Goal: Task Accomplishment & Management: Manage account settings

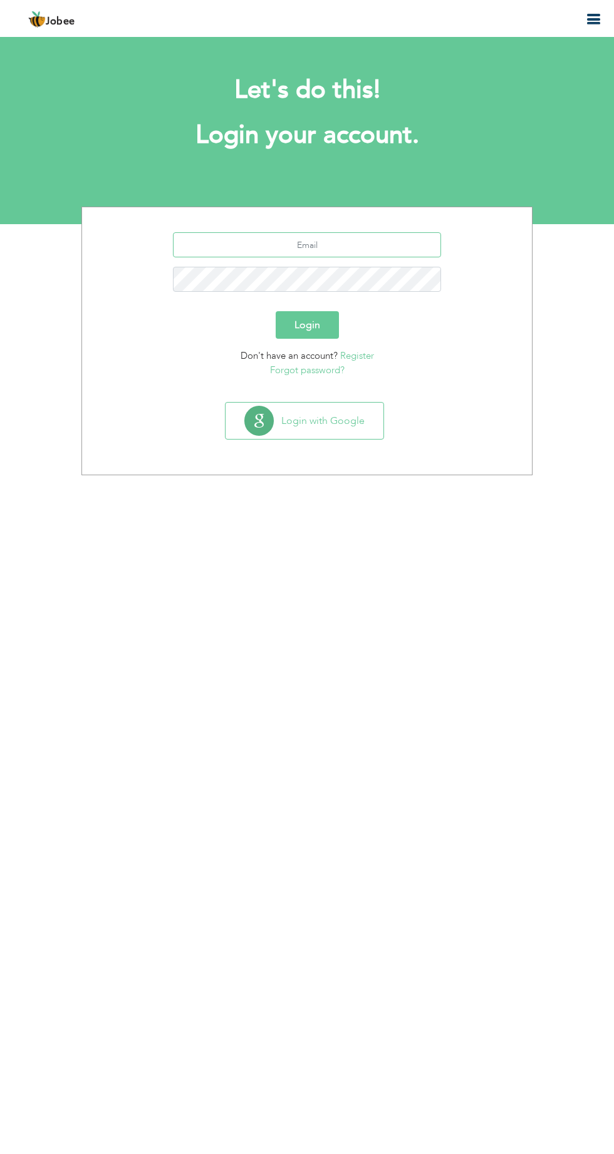
click at [211, 239] on input "text" at bounding box center [307, 244] width 269 height 25
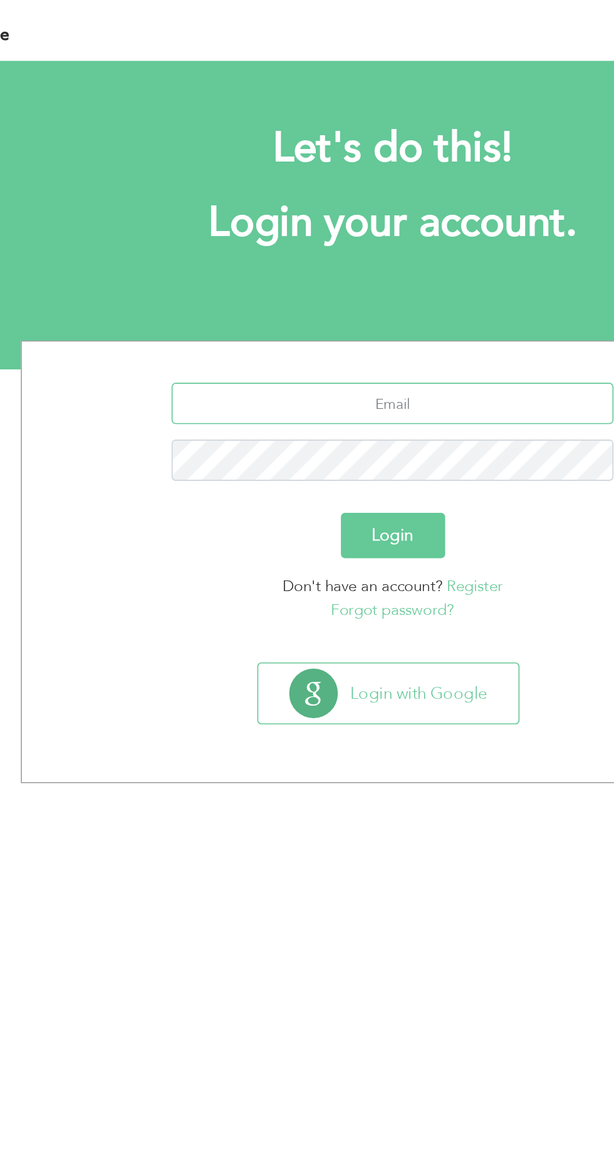
type input "mubbashar.abbas512@gmail.com"
click at [316, 329] on button "Login" at bounding box center [307, 325] width 63 height 28
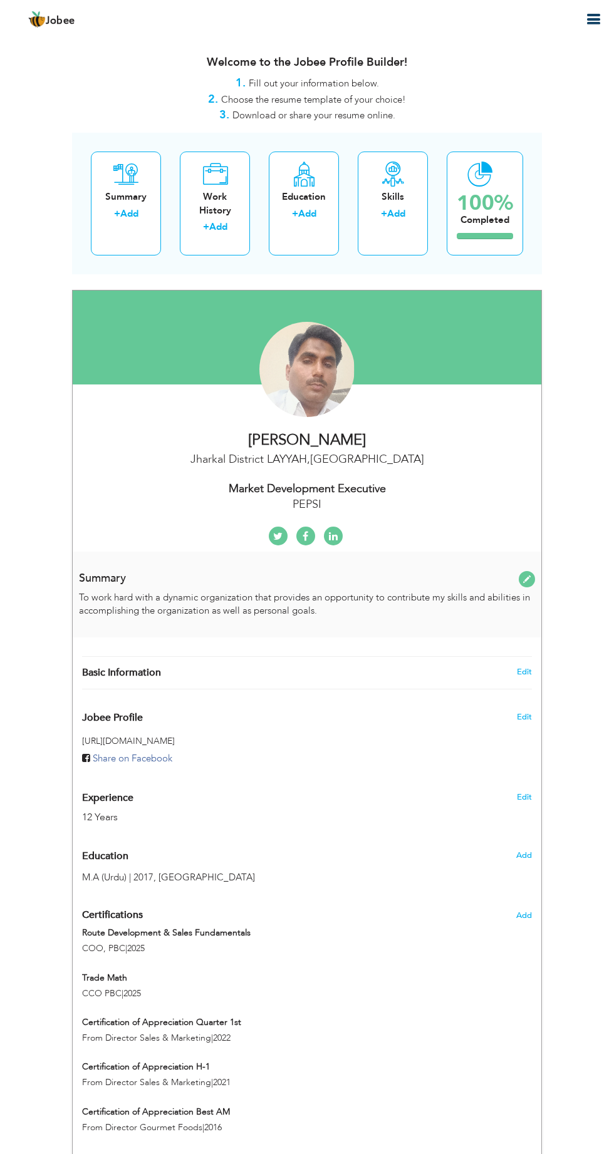
click at [0, 0] on h4 "Remove" at bounding box center [0, 0] width 0 height 0
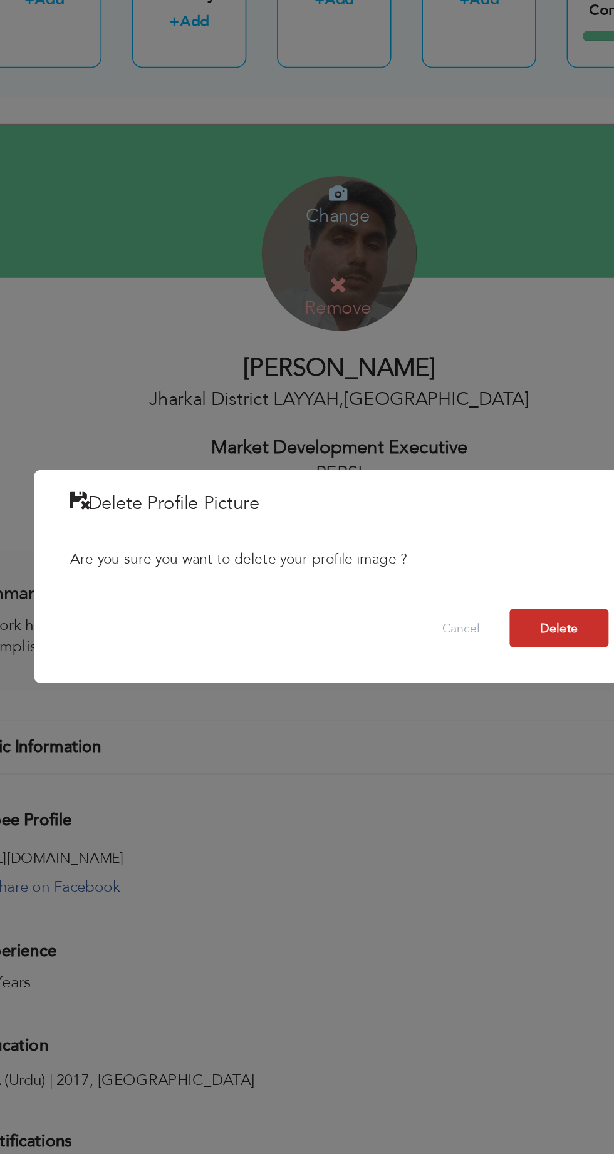
click at [450, 599] on button "Delete" at bounding box center [441, 599] width 61 height 24
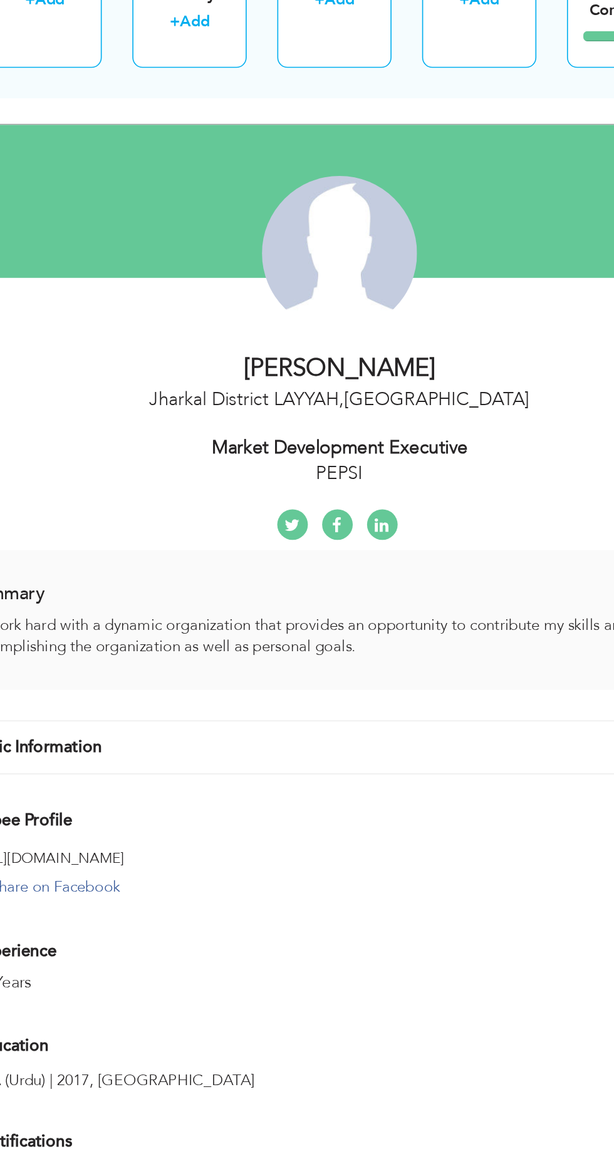
click at [0, 0] on div "Change Remove" at bounding box center [0, 0] width 0 height 0
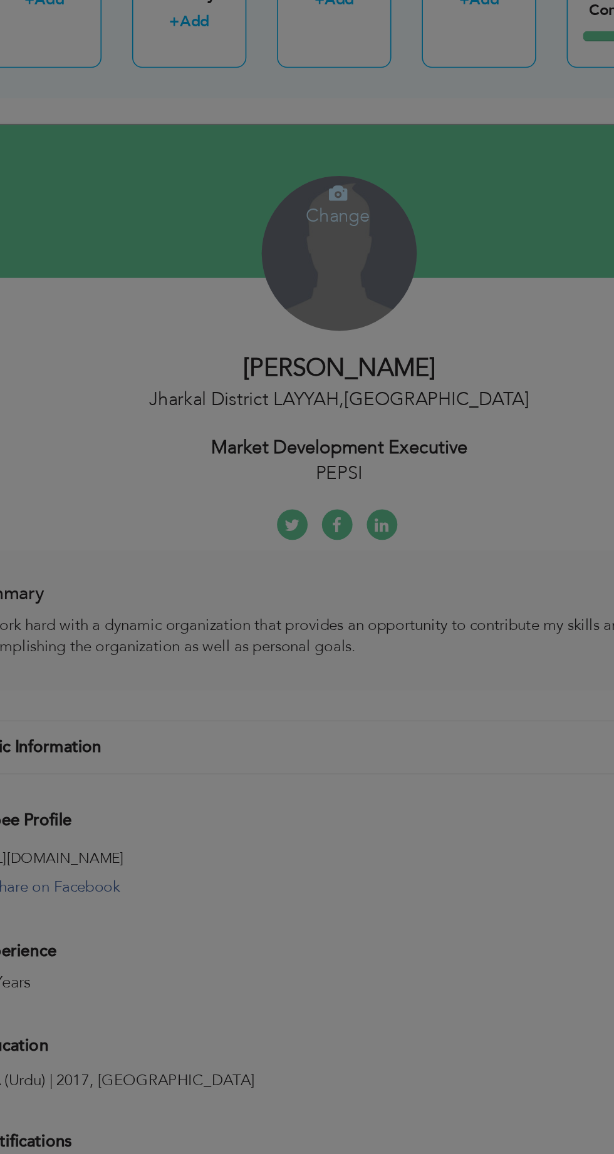
click at [0, 0] on div "× Upload Photo Browse File ..." at bounding box center [0, 0] width 0 height 0
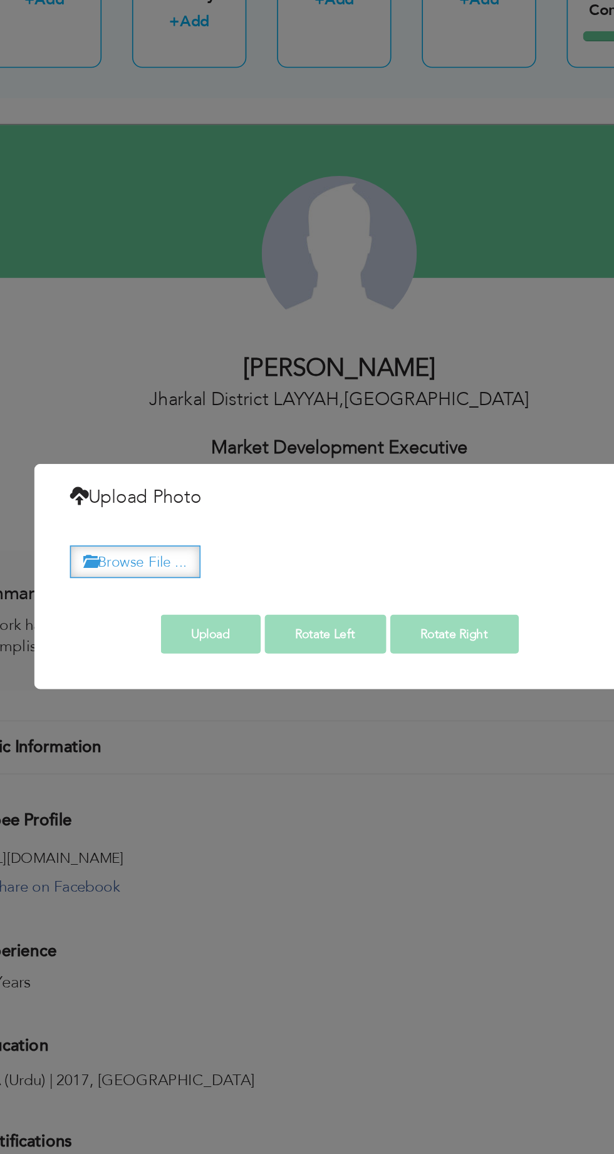
click at [168, 562] on label "Browse File ..." at bounding box center [182, 558] width 80 height 19
click at [0, 0] on input "Browse File ..." at bounding box center [0, 0] width 0 height 0
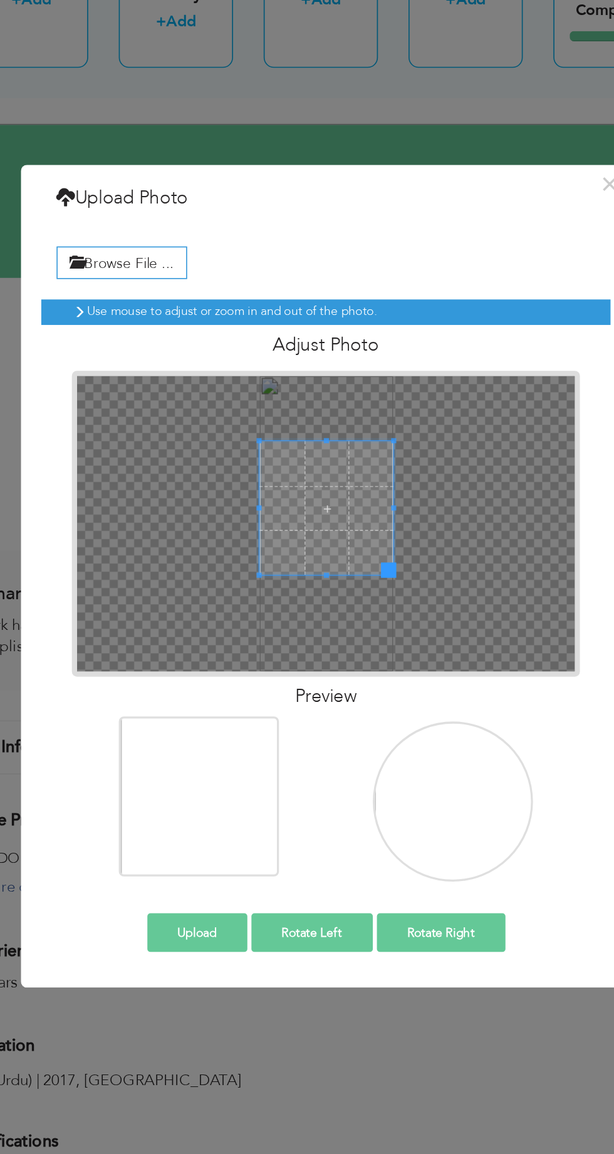
click at [234, 791] on button "Upload" at bounding box center [227, 787] width 61 height 24
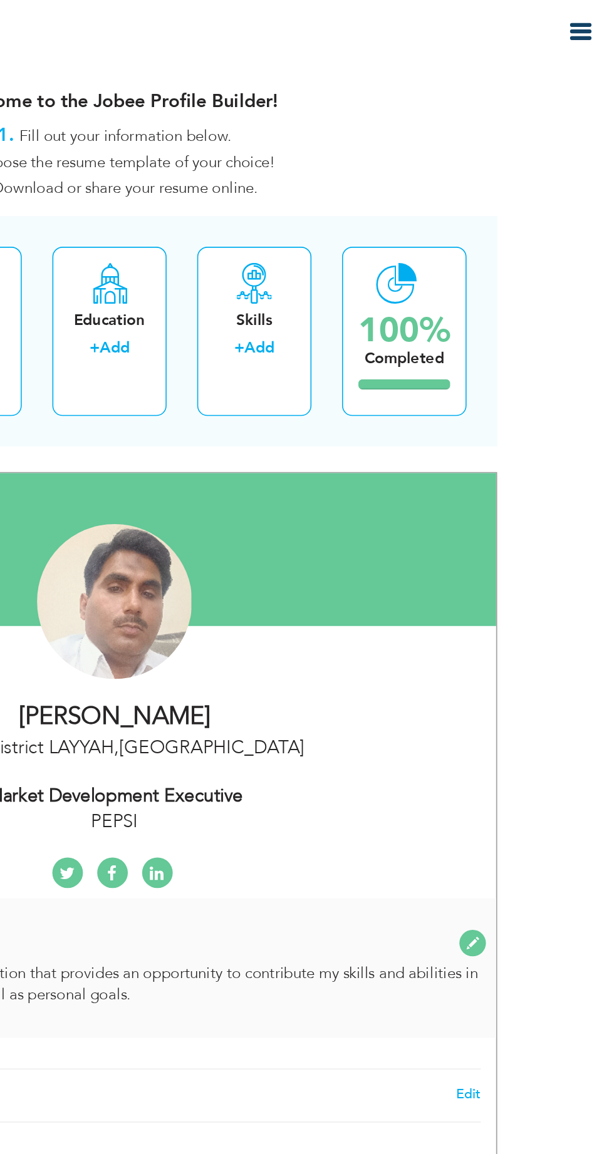
click at [593, 19] on icon "button" at bounding box center [593, 19] width 15 height 15
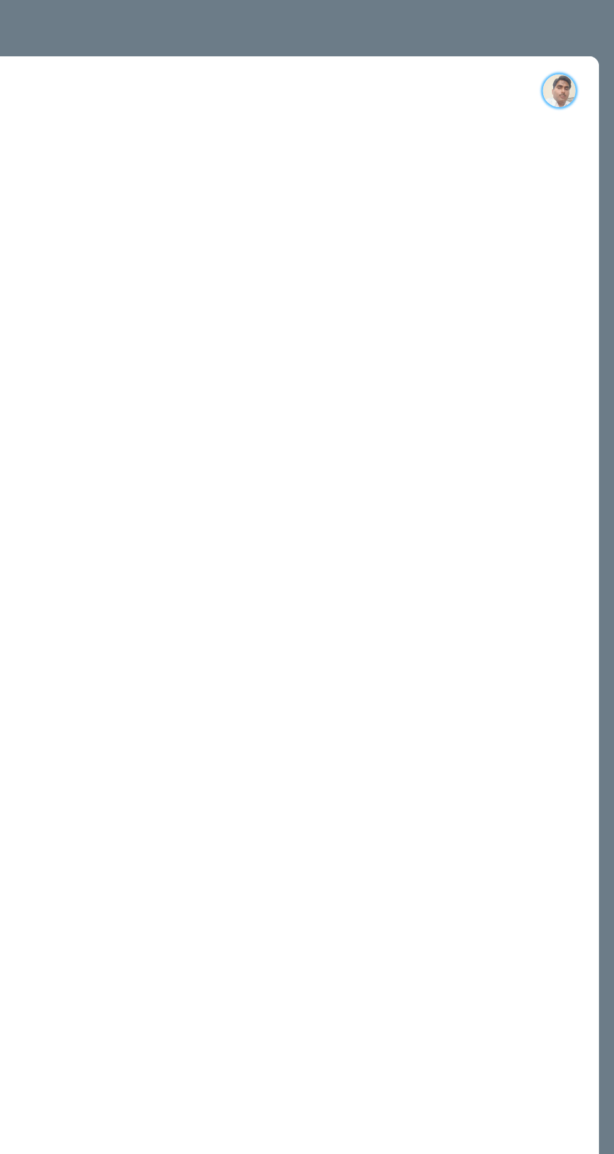
click at [582, 60] on img at bounding box center [580, 56] width 20 height 20
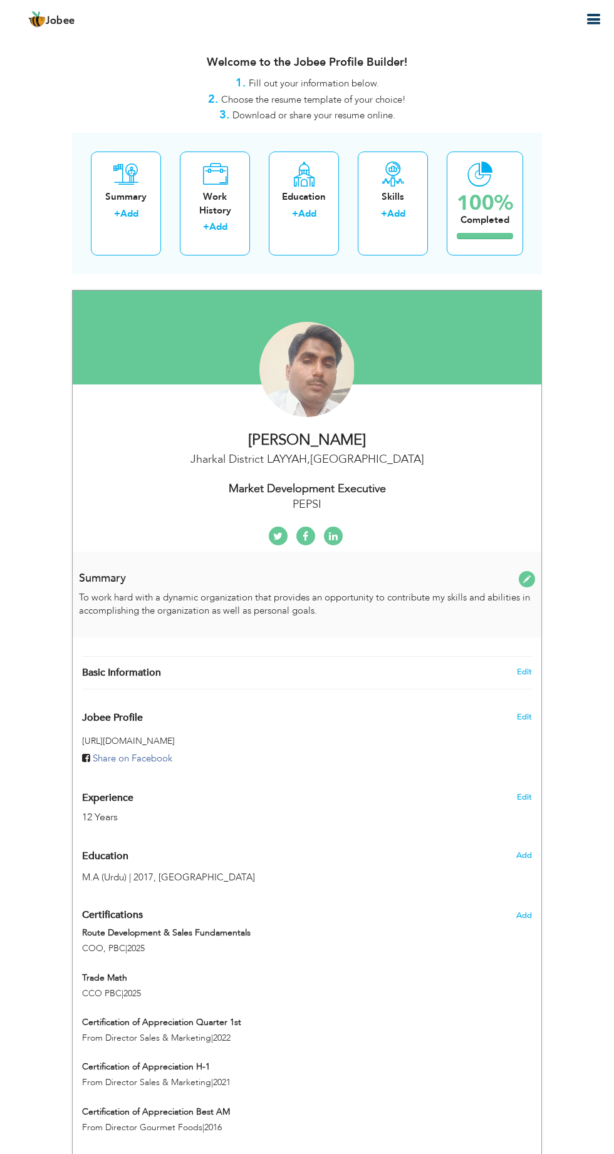
click at [593, 19] on icon "button" at bounding box center [593, 19] width 15 height 15
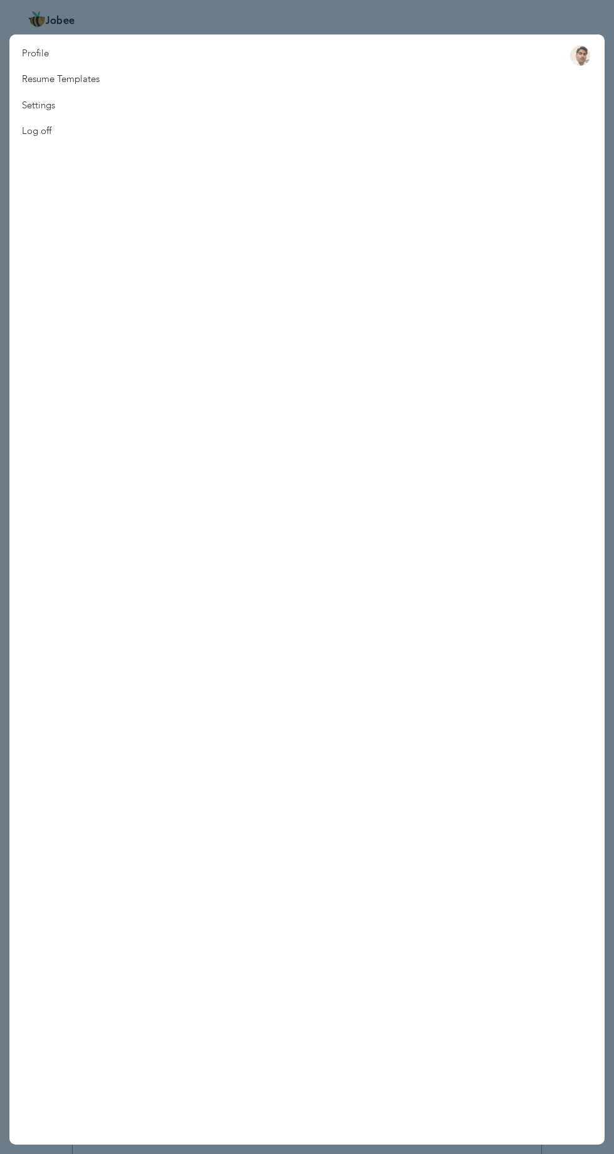
click at [208, 85] on nav "Profile Resume Templates Resume Templates Cover Letters About My Resume Welcome…" at bounding box center [306, 589] width 595 height 1110
click at [95, 77] on link "Resume Templates" at bounding box center [60, 79] width 103 height 26
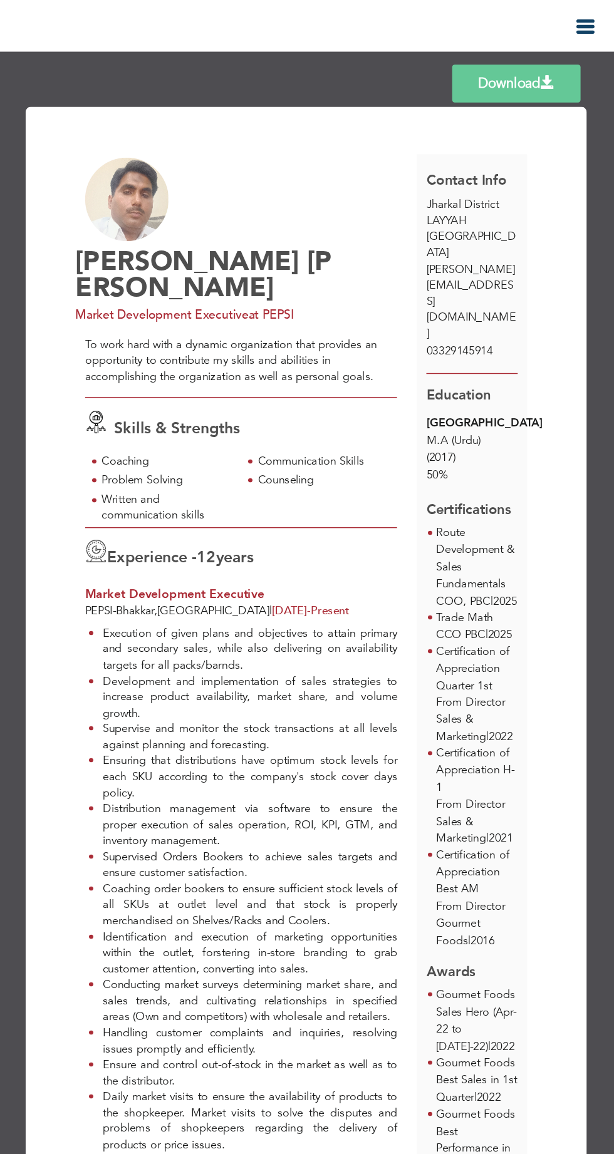
click at [544, 56] on link "Download" at bounding box center [542, 61] width 93 height 28
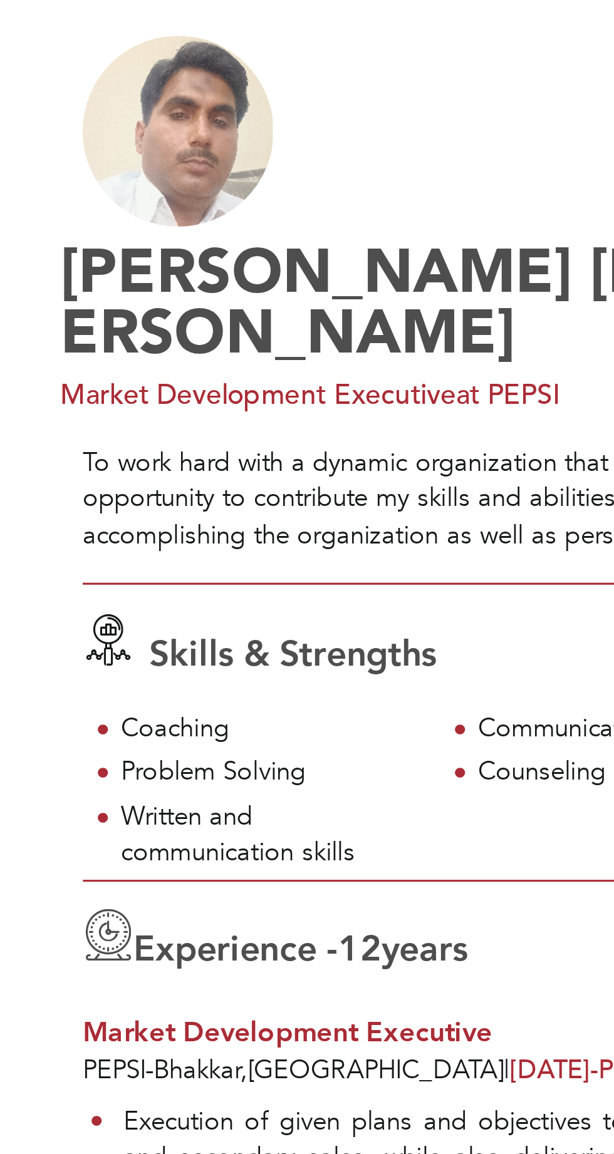
click at [240, 148] on img at bounding box center [259, 148] width 61 height 61
